Goal: Information Seeking & Learning: Check status

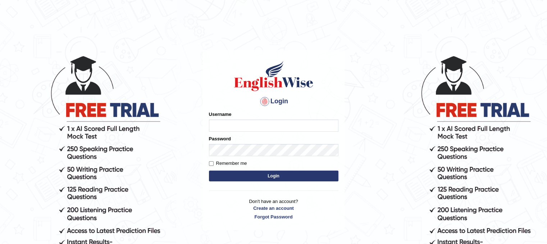
type input "dasunsenevirathna"
click at [242, 177] on button "Login" at bounding box center [274, 176] width 130 height 11
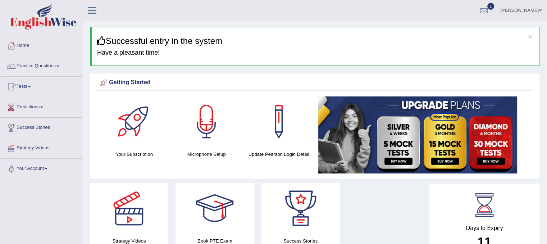
click at [31, 86] on span at bounding box center [29, 86] width 3 height 1
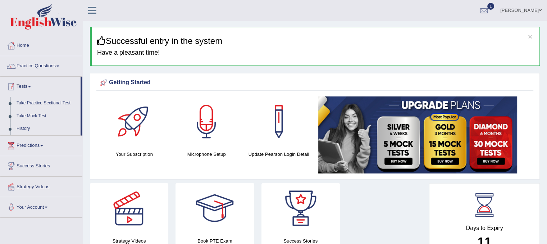
click at [22, 86] on link "Tests" at bounding box center [40, 86] width 80 height 18
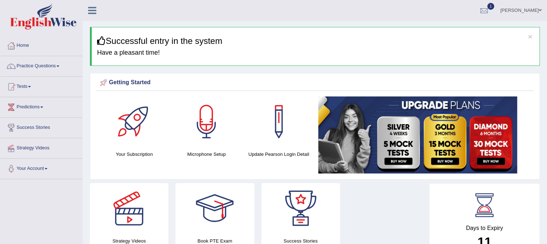
click at [30, 86] on link "Tests" at bounding box center [41, 86] width 82 height 18
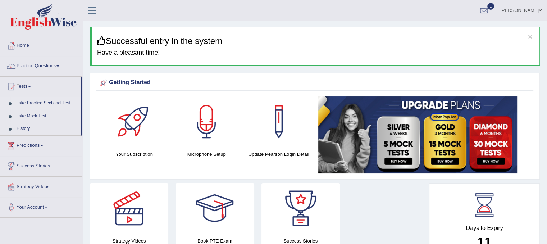
click at [41, 102] on link "Take Practice Sectional Test" at bounding box center [46, 103] width 67 height 13
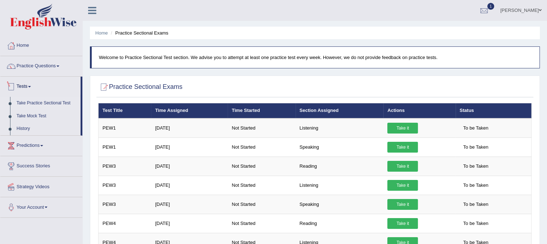
click at [40, 86] on link "Tests" at bounding box center [40, 86] width 80 height 18
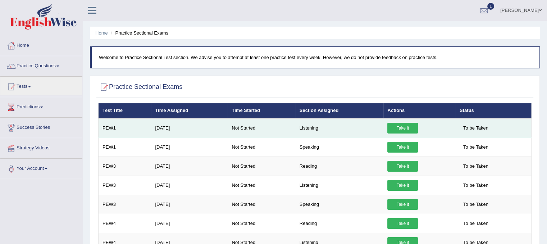
click at [0, 77] on link "Tests" at bounding box center [41, 86] width 82 height 18
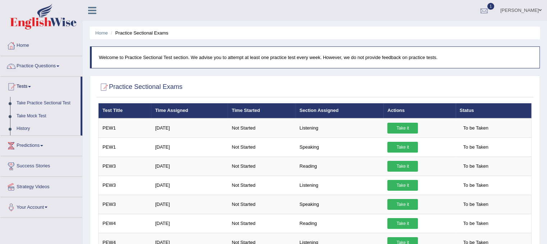
click at [479, 9] on div at bounding box center [484, 10] width 11 height 11
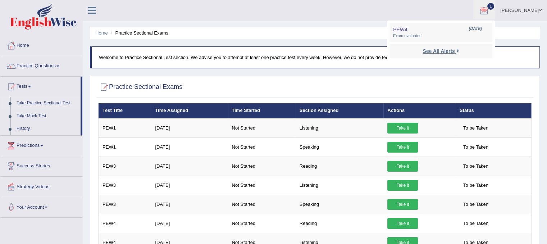
click at [435, 54] on link "See All Alerts" at bounding box center [441, 51] width 40 height 8
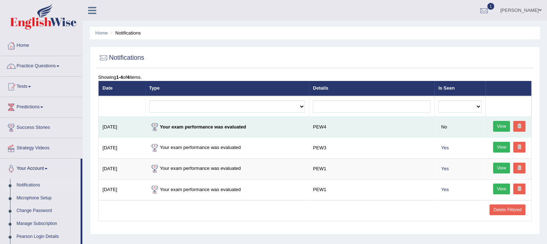
click at [240, 127] on strong "Your exam performance was evaluated" at bounding box center [197, 126] width 97 height 5
click at [497, 122] on link "View" at bounding box center [501, 126] width 17 height 11
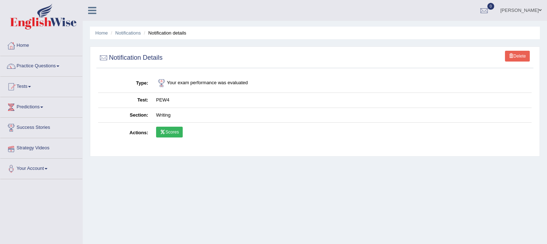
click at [165, 136] on link "Scores" at bounding box center [169, 132] width 27 height 11
